Goal: Task Accomplishment & Management: Manage account settings

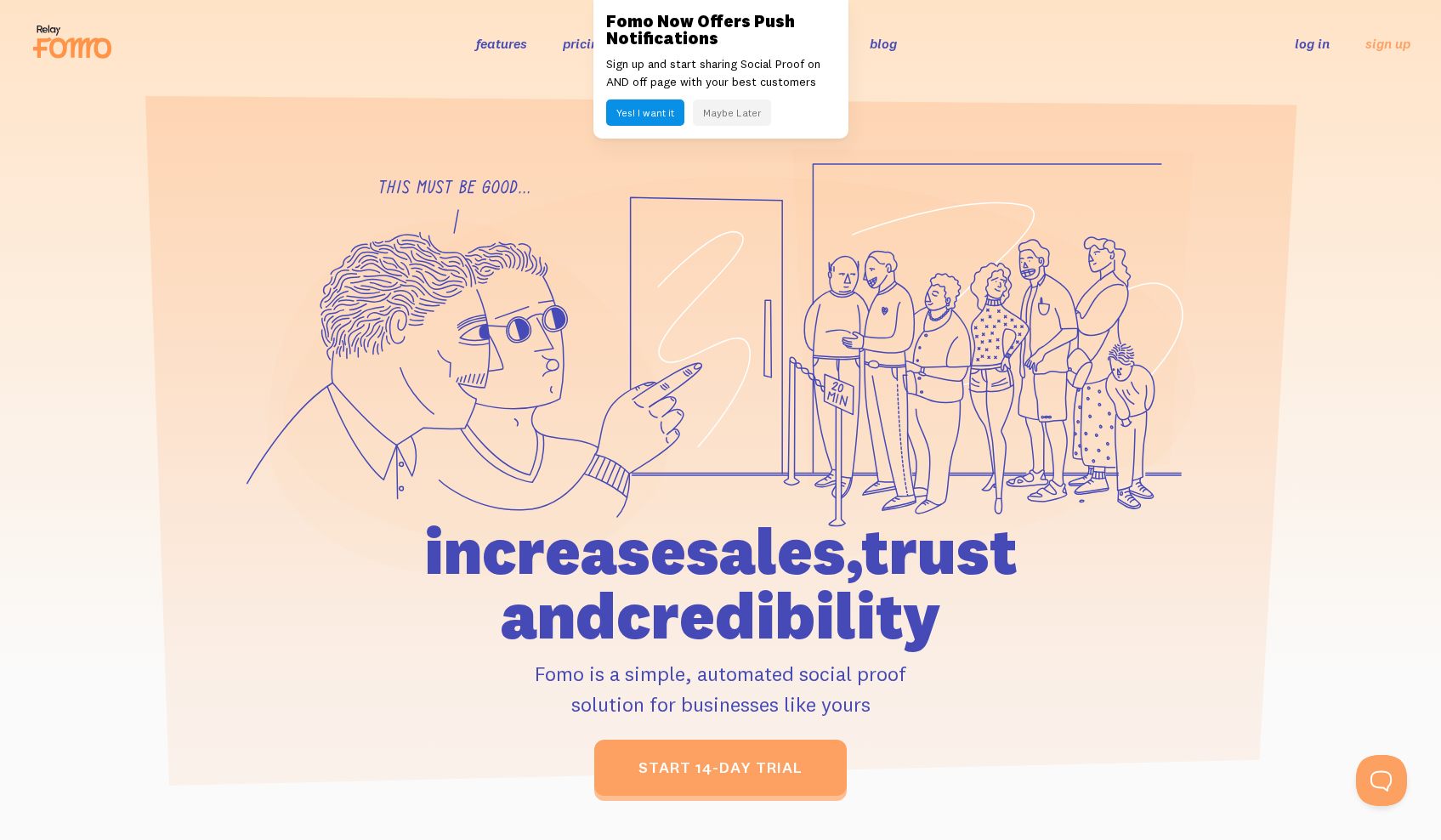
click at [1309, 46] on link "log in" at bounding box center [1312, 43] width 35 height 17
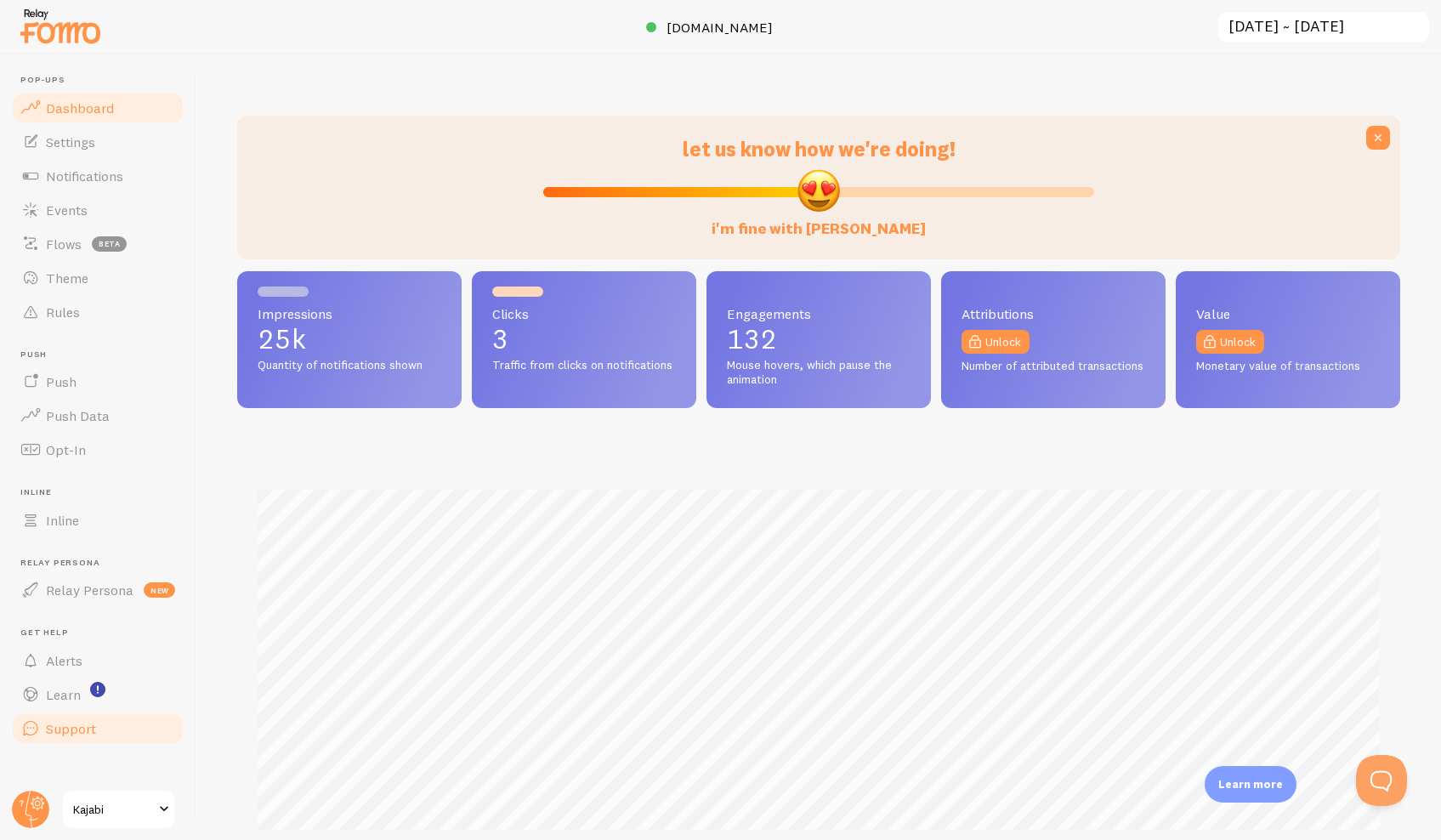
click at [54, 725] on span "Support" at bounding box center [70, 728] width 50 height 17
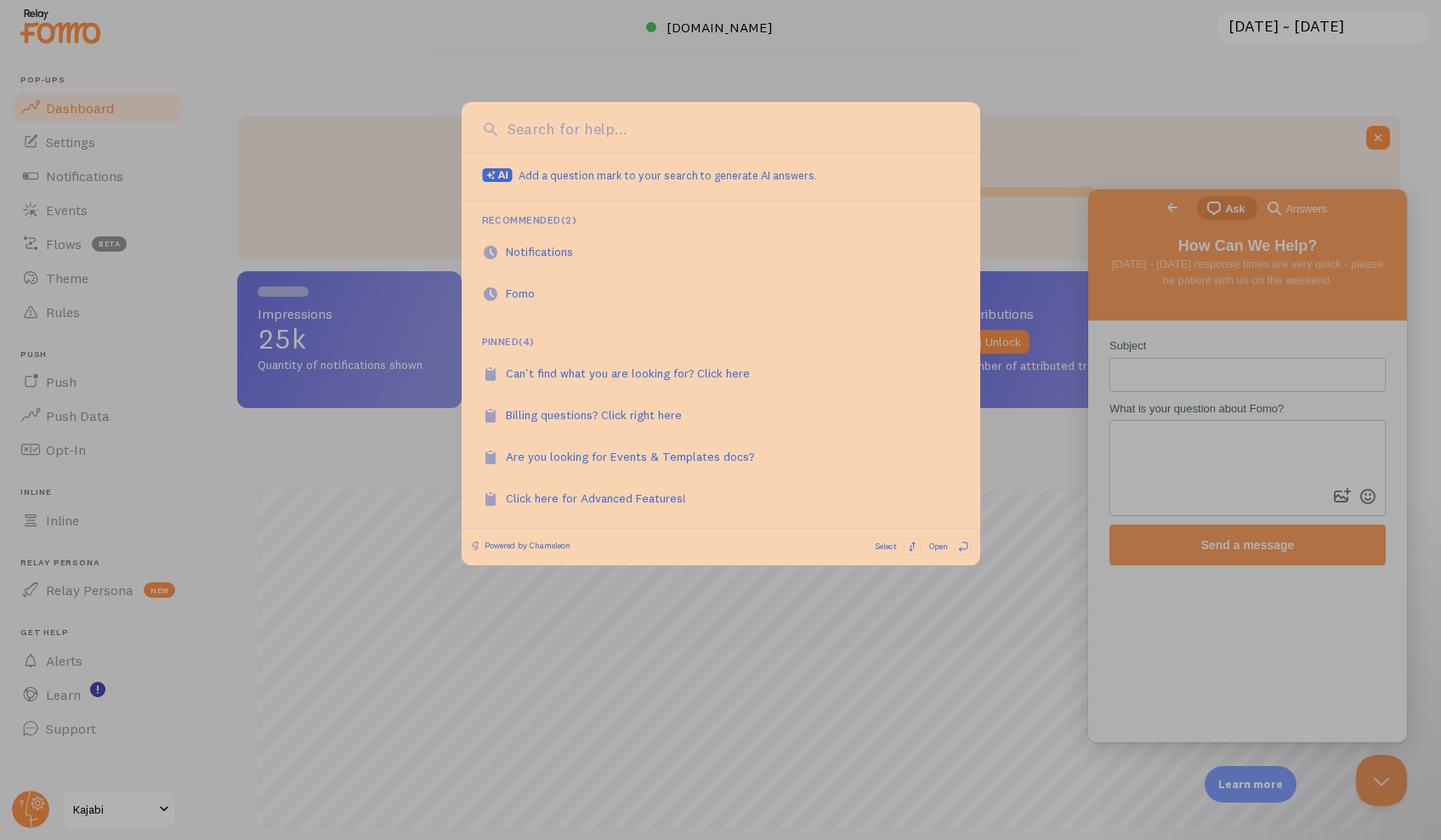
click at [1173, 80] on div at bounding box center [720, 420] width 1441 height 840
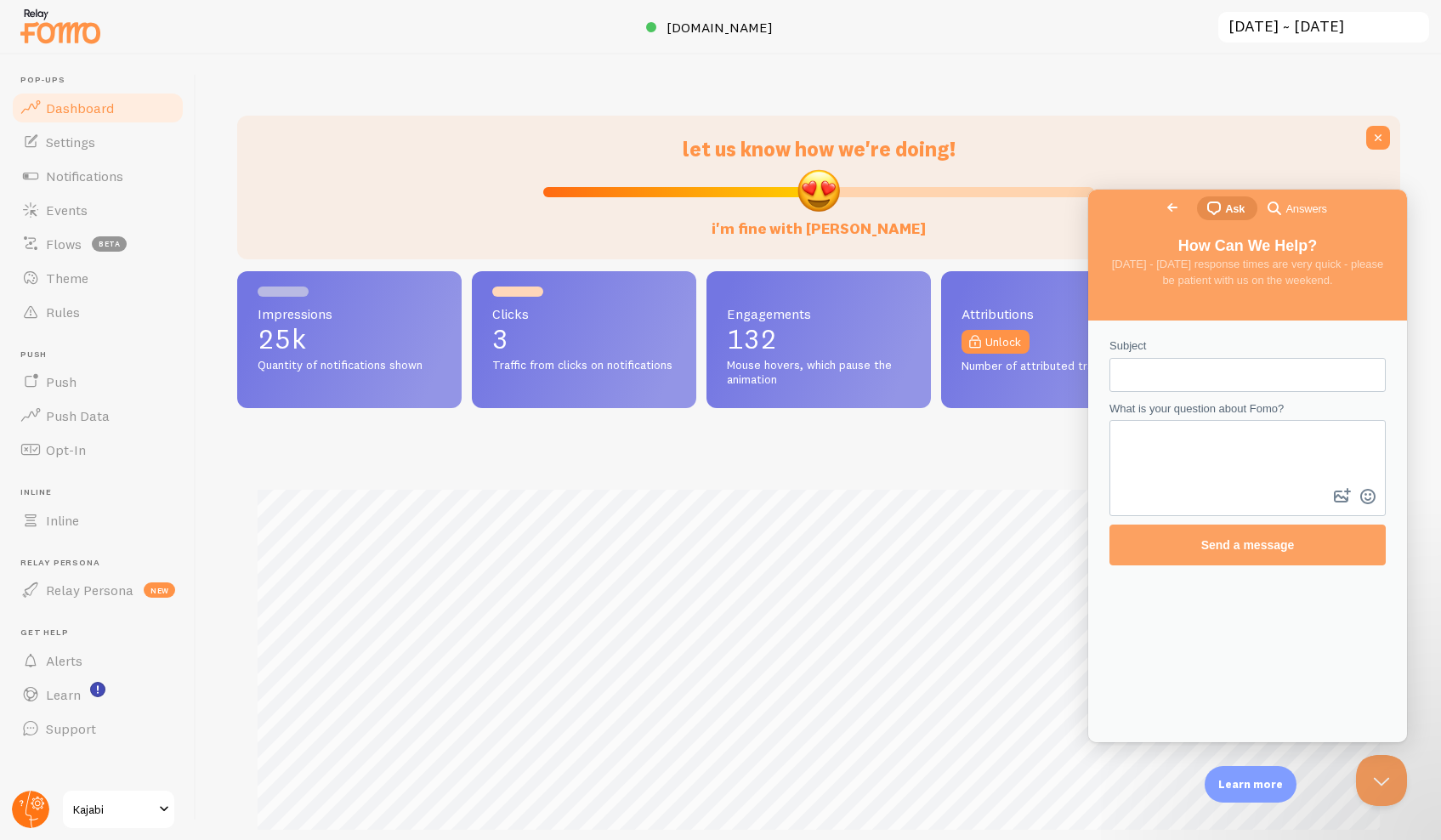
click at [20, 813] on circle at bounding box center [30, 809] width 37 height 37
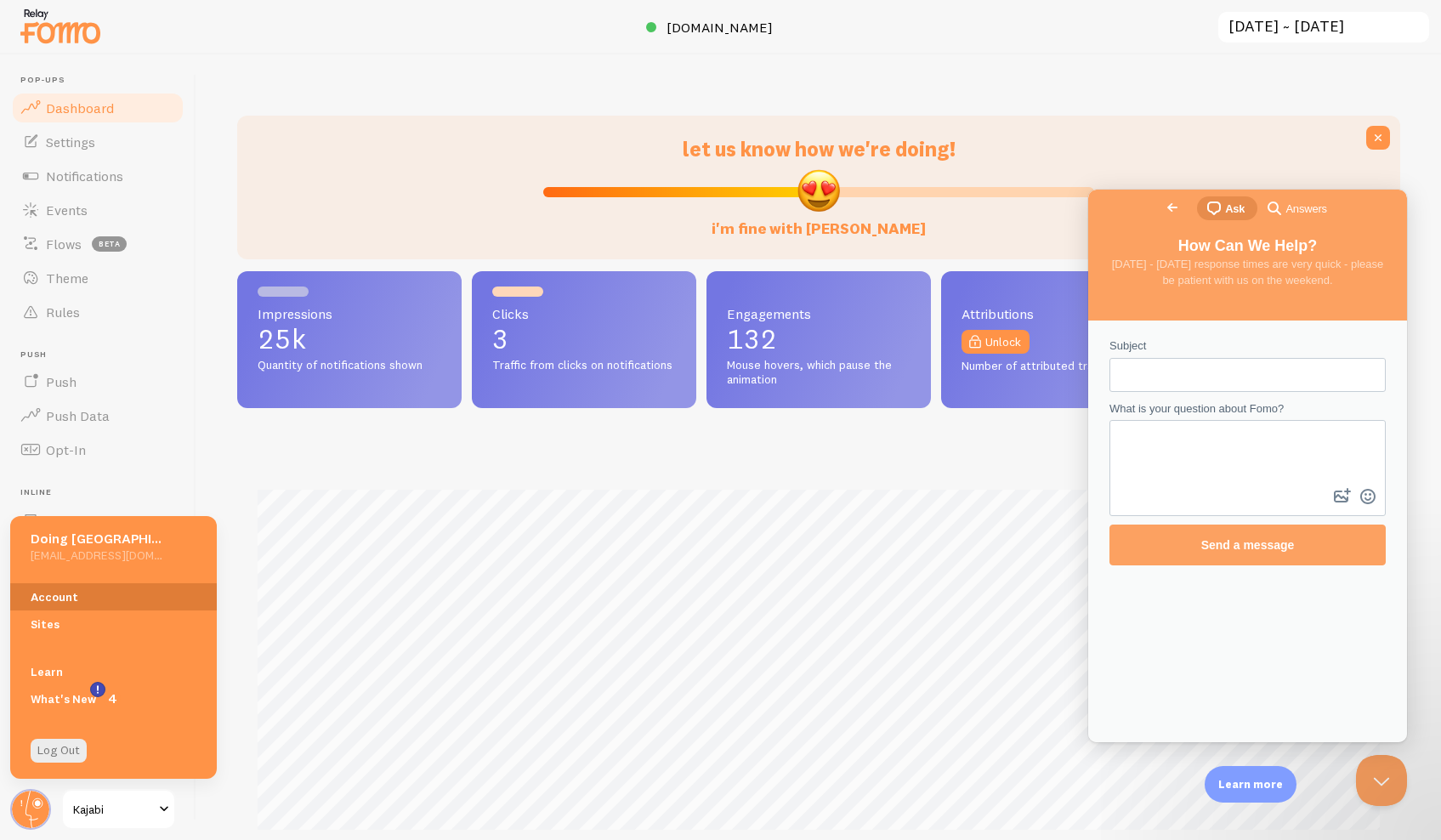
click at [67, 598] on link "Account" at bounding box center [113, 597] width 207 height 27
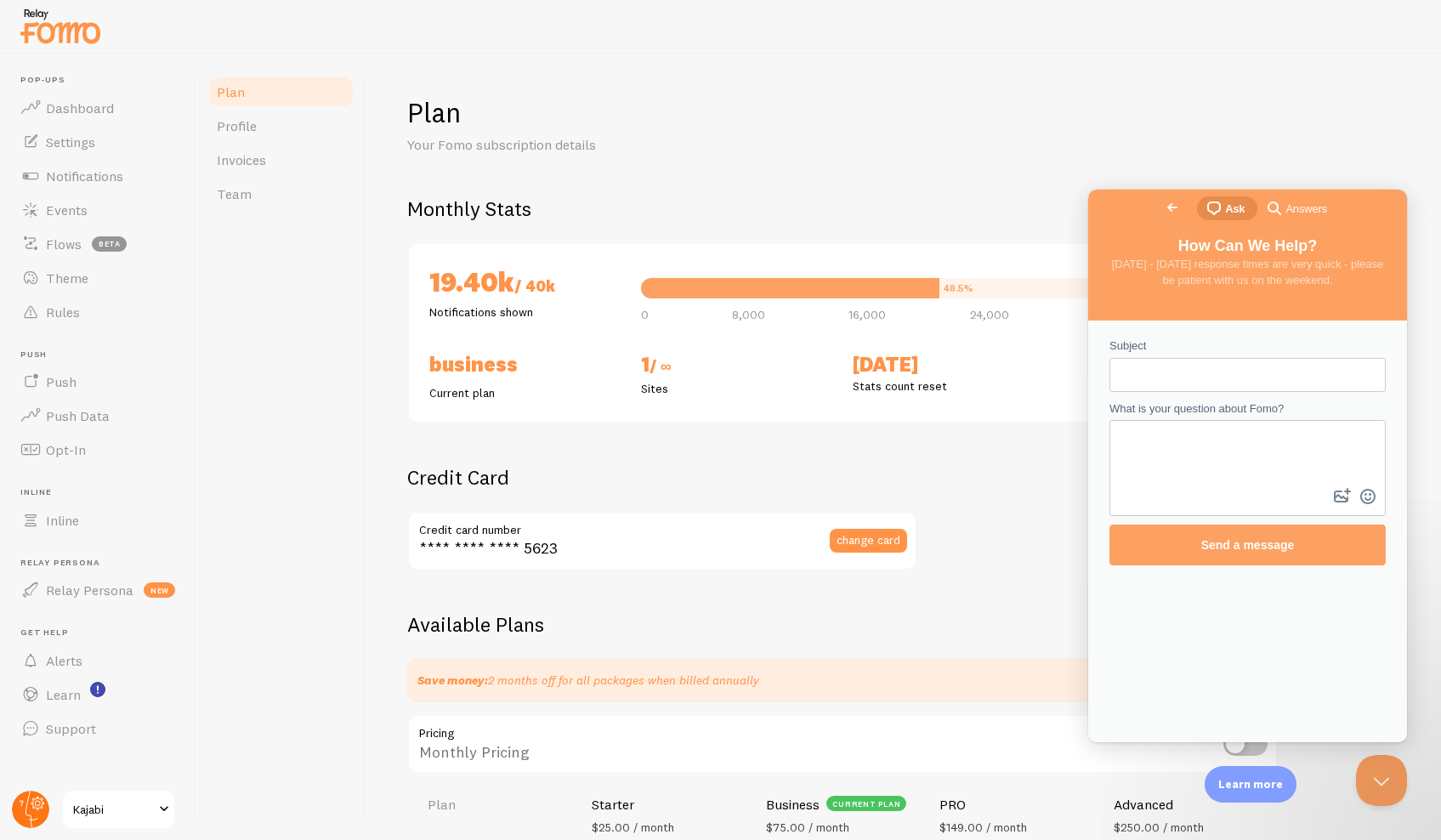
click at [29, 805] on circle at bounding box center [30, 809] width 37 height 37
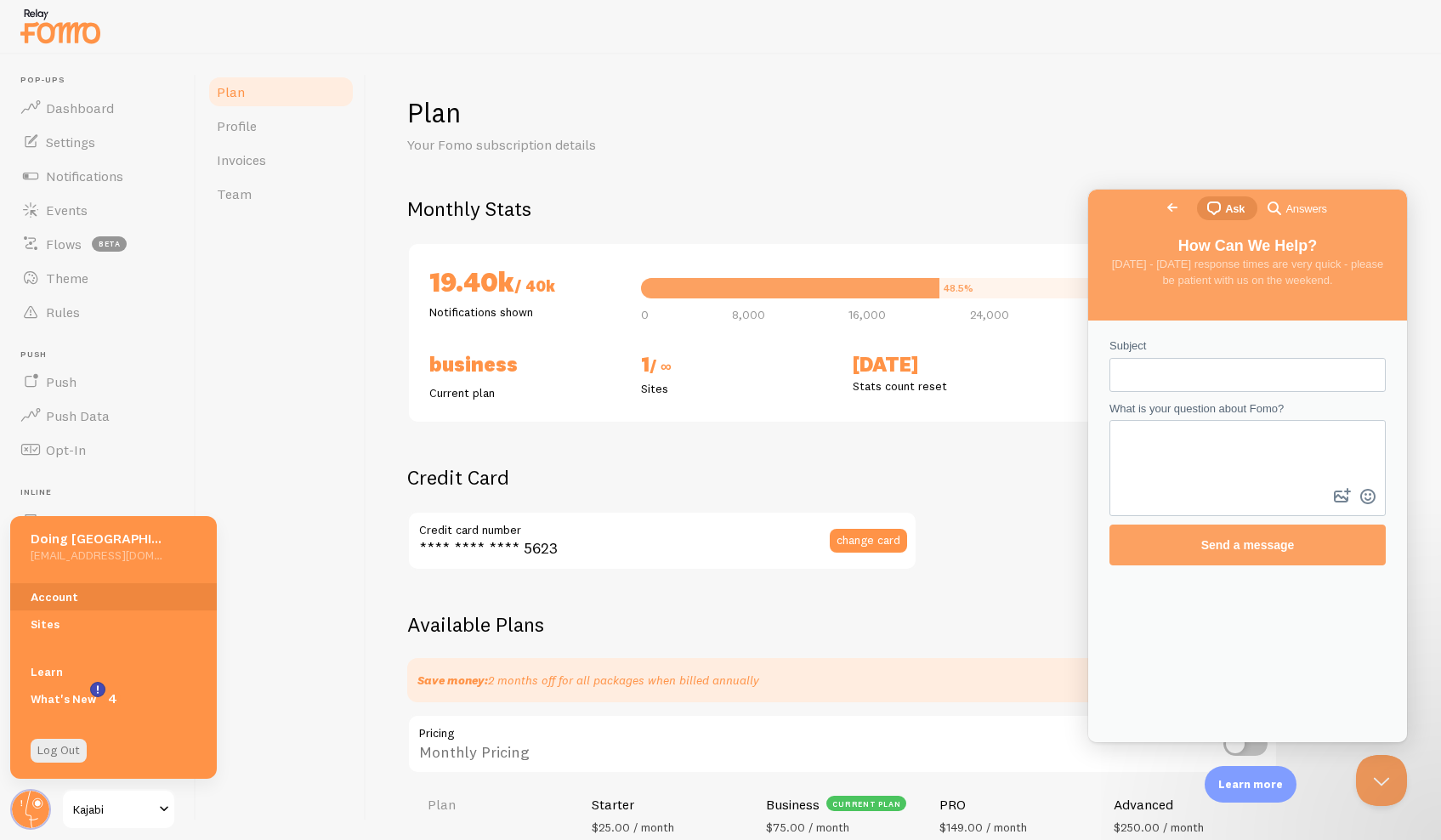
click at [967, 146] on div "Plan Your Fomo subscription details" at bounding box center [904, 124] width 993 height 59
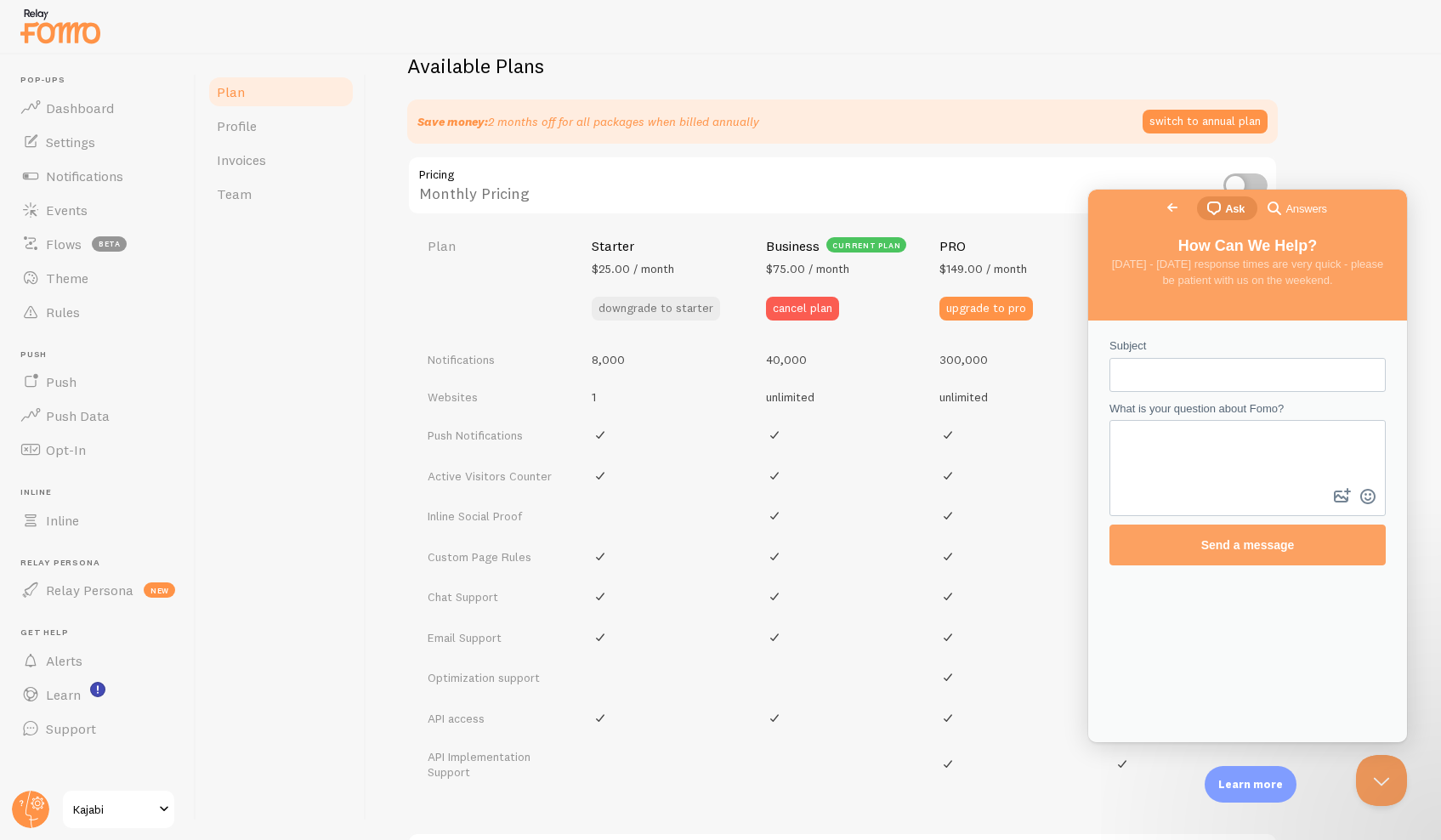
scroll to position [563, 0]
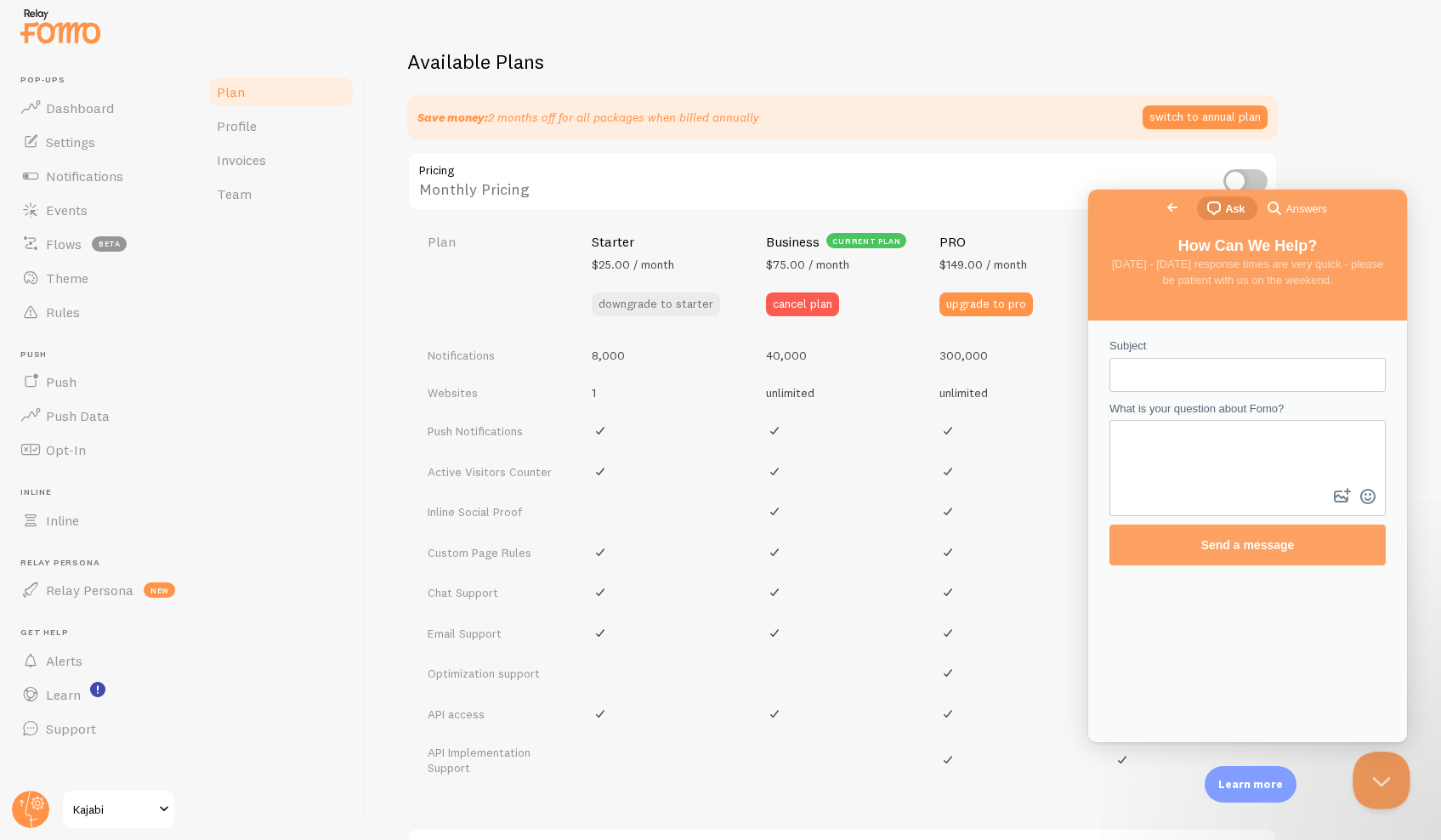
click at [1381, 775] on button "Close Beacon popover" at bounding box center [1379, 777] width 51 height 51
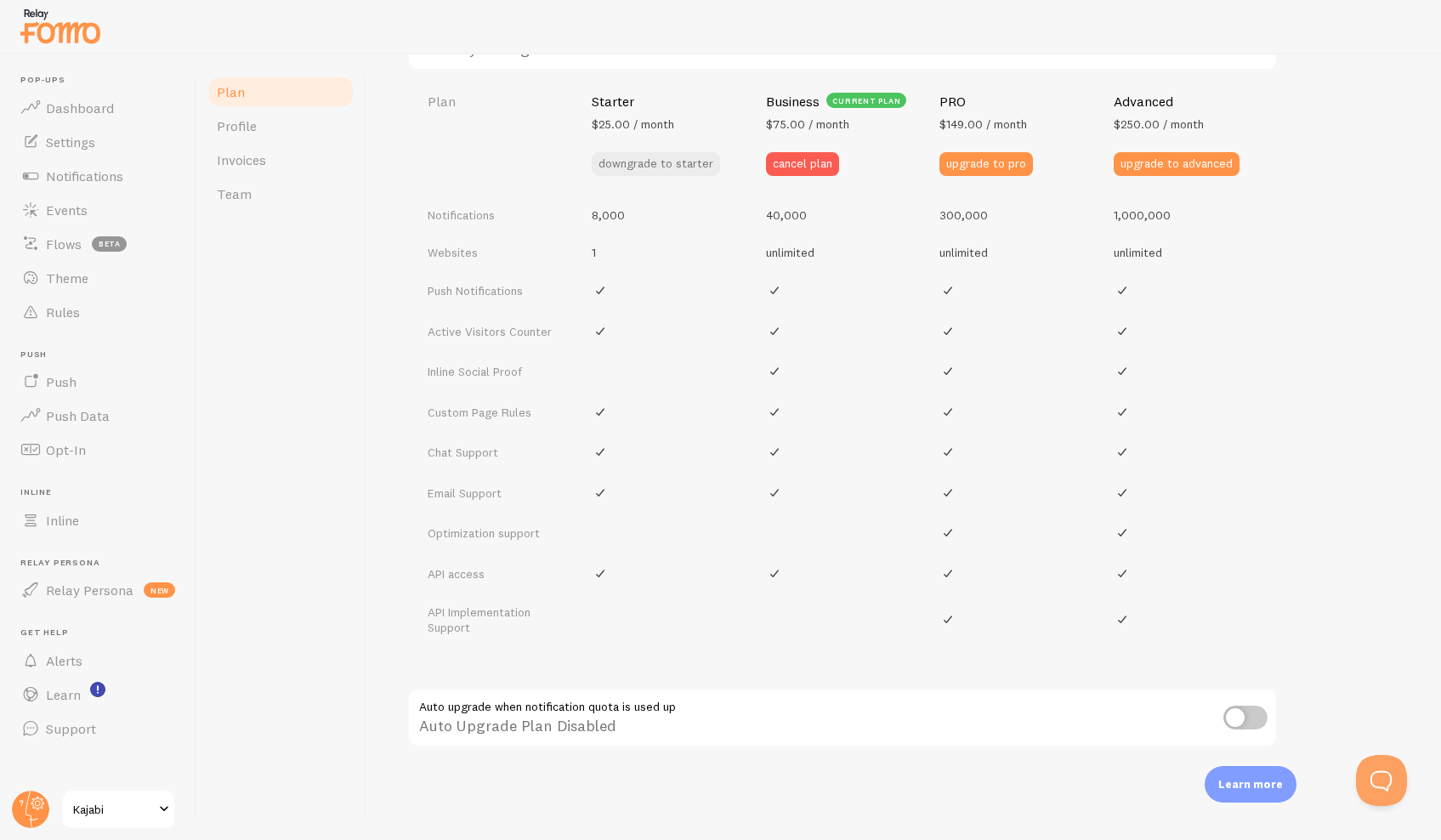
scroll to position [702, 0]
click at [807, 164] on button "cancel plan" at bounding box center [803, 165] width 73 height 24
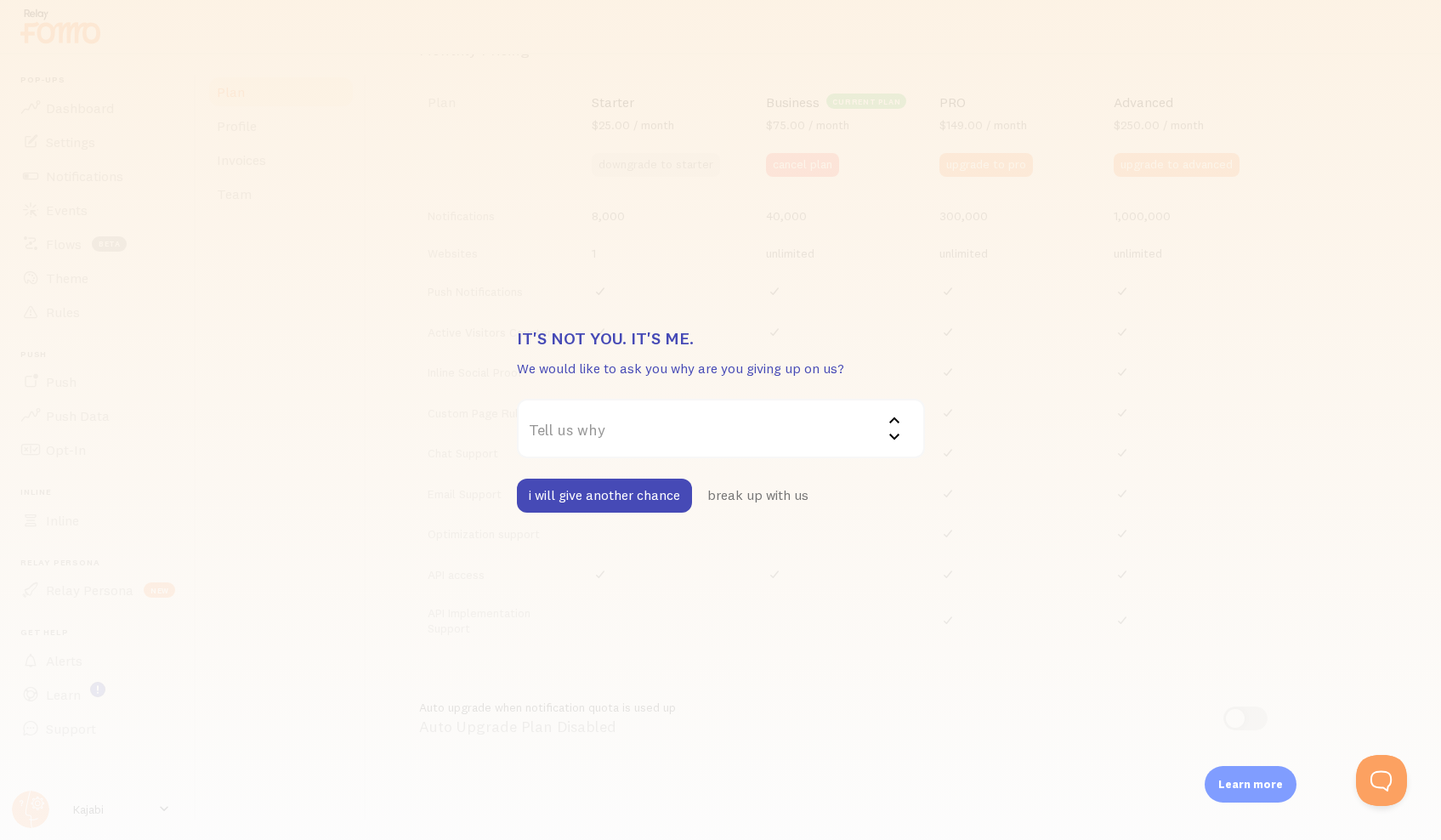
click at [654, 431] on label "Tell us why" at bounding box center [720, 428] width 408 height 59
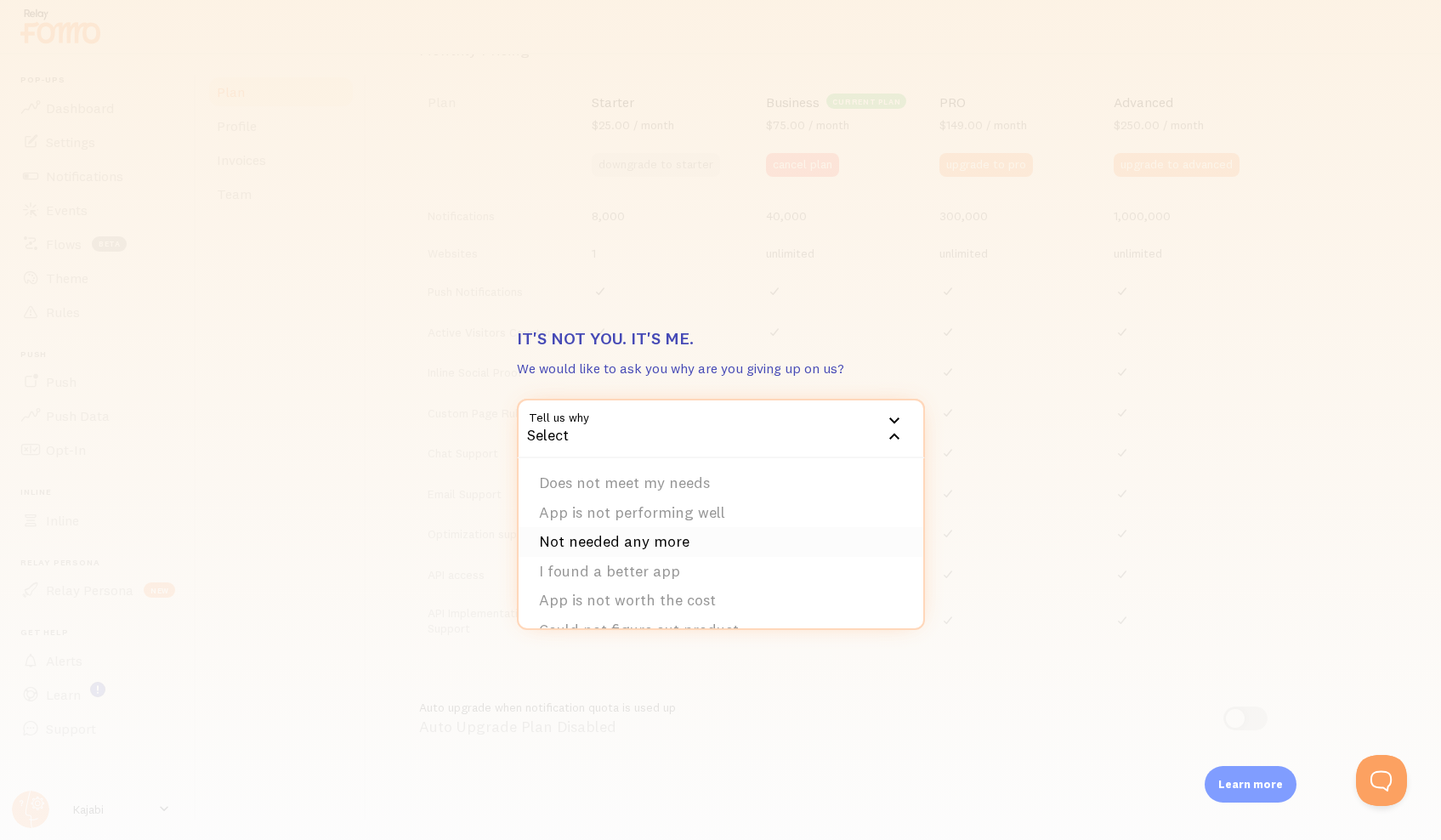
click at [622, 546] on li "Not needed any more" at bounding box center [720, 542] width 405 height 30
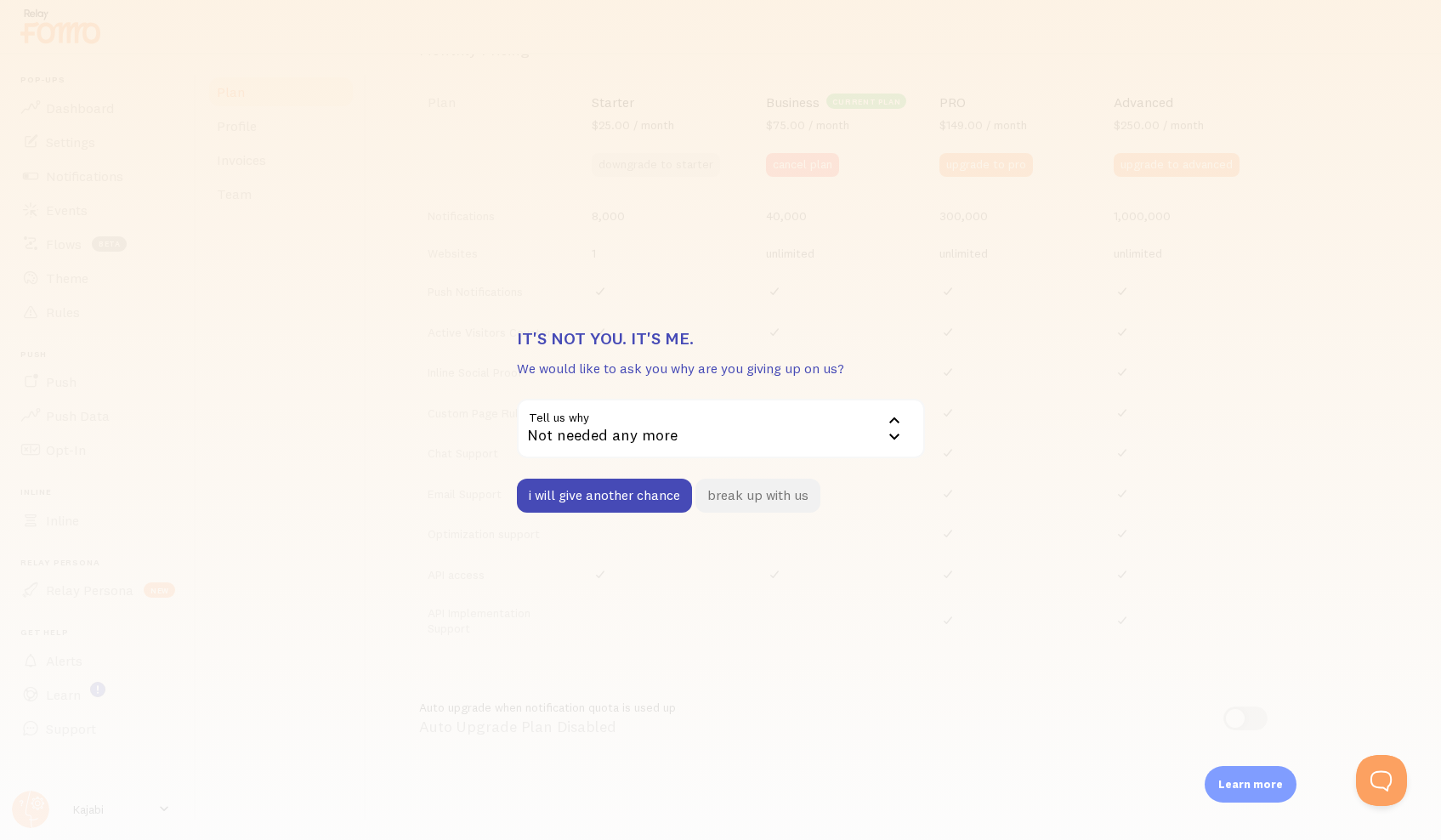
click at [795, 502] on button "break up with us" at bounding box center [758, 495] width 125 height 34
